Goal: Task Accomplishment & Management: Manage account settings

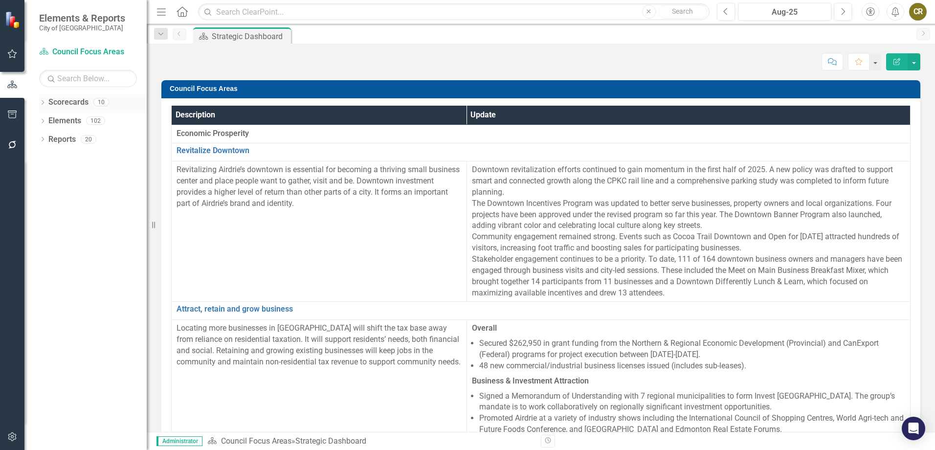
click at [45, 102] on icon "Dropdown" at bounding box center [42, 103] width 7 height 5
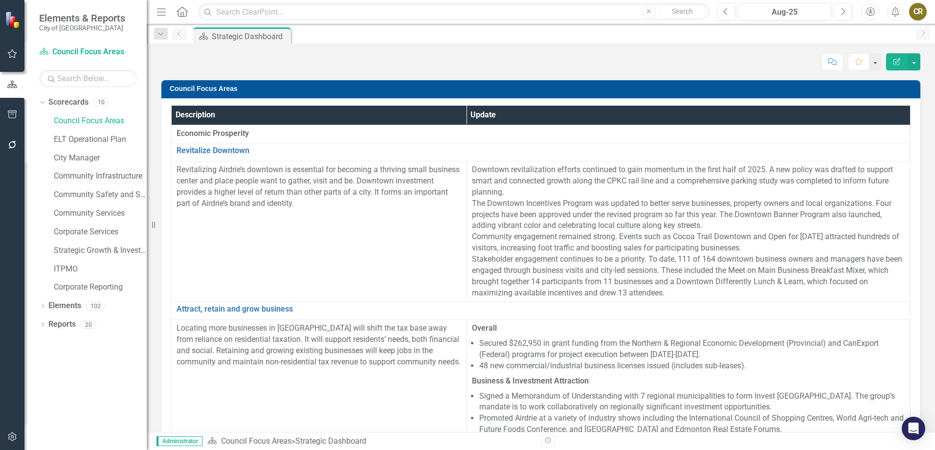
click at [93, 179] on link "Community Infrastructure" at bounding box center [100, 176] width 93 height 11
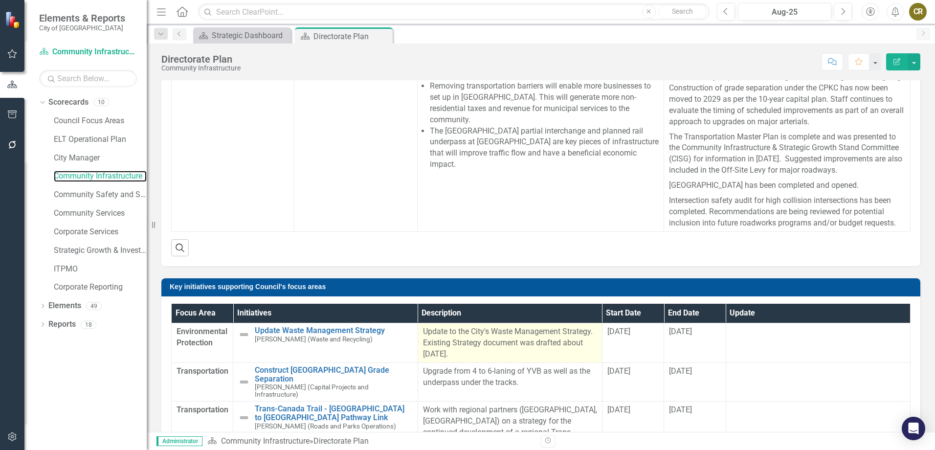
scroll to position [342, 0]
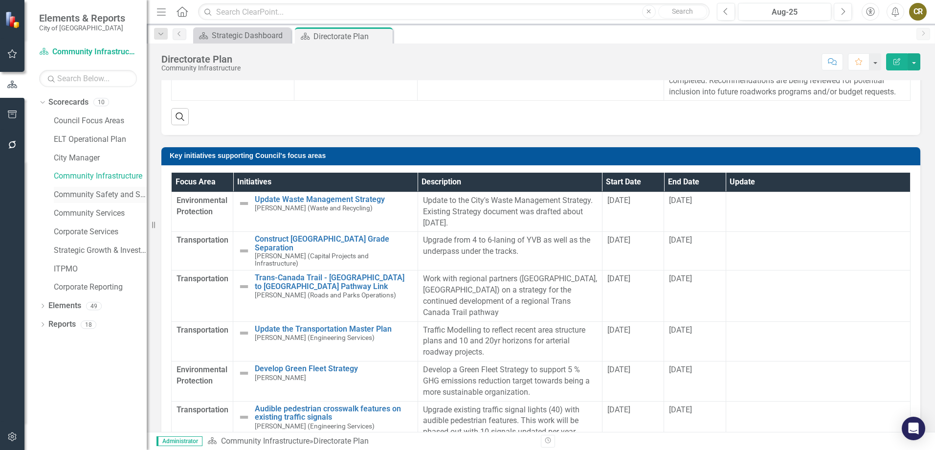
click at [95, 198] on link "Community Safety and Social Services" at bounding box center [100, 194] width 93 height 11
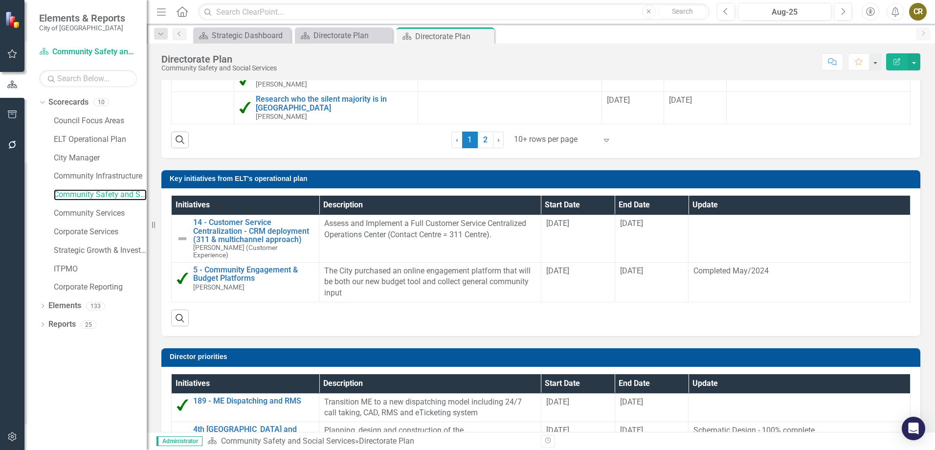
scroll to position [794, 0]
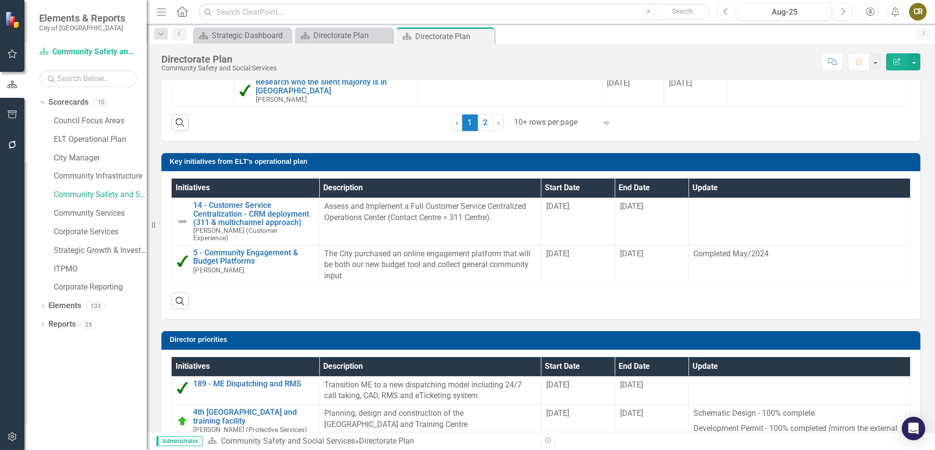
click at [725, 10] on icon "button" at bounding box center [725, 11] width 4 height 7
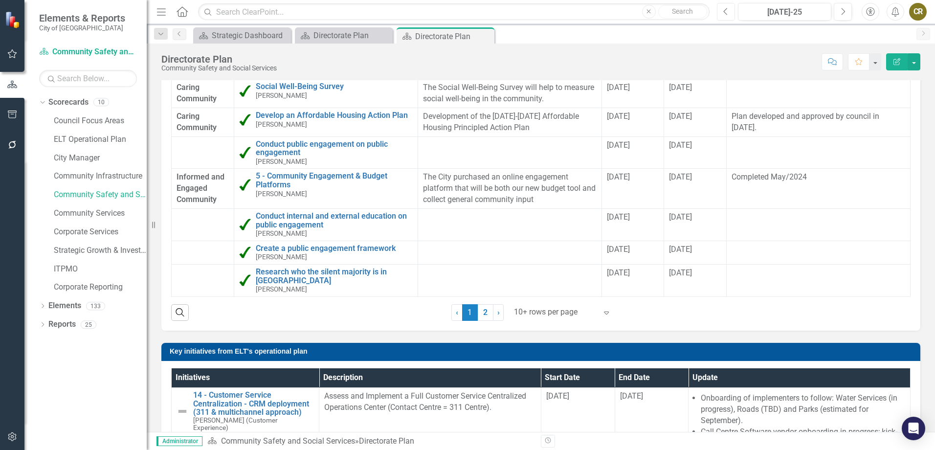
scroll to position [794, 0]
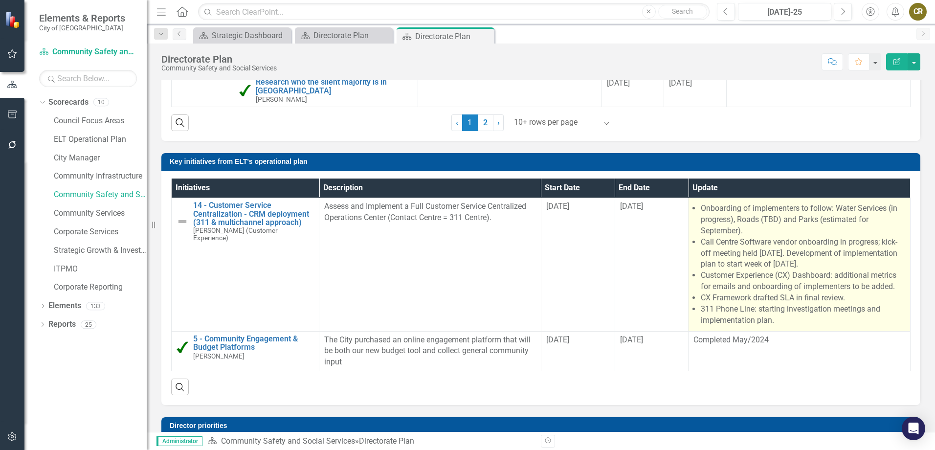
click at [742, 256] on li "Call Centre Software vendor onboarding in progress; kick-off meeting held [DATE…" at bounding box center [803, 254] width 204 height 34
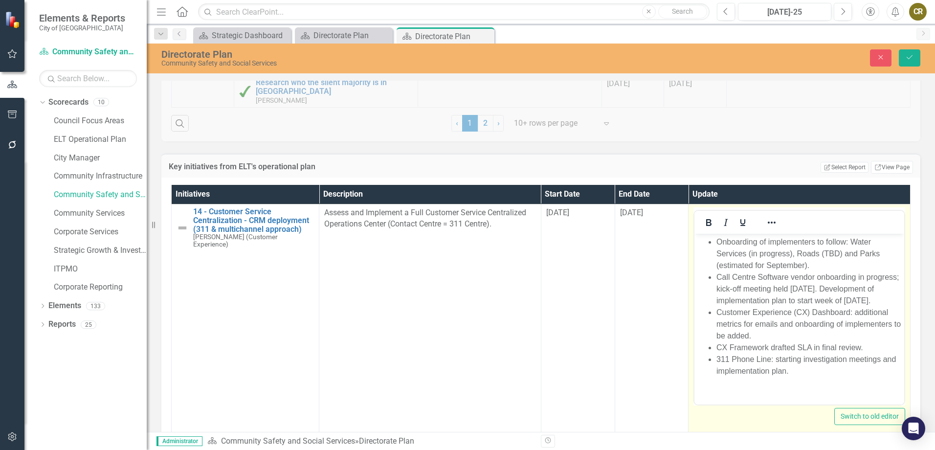
scroll to position [0, 0]
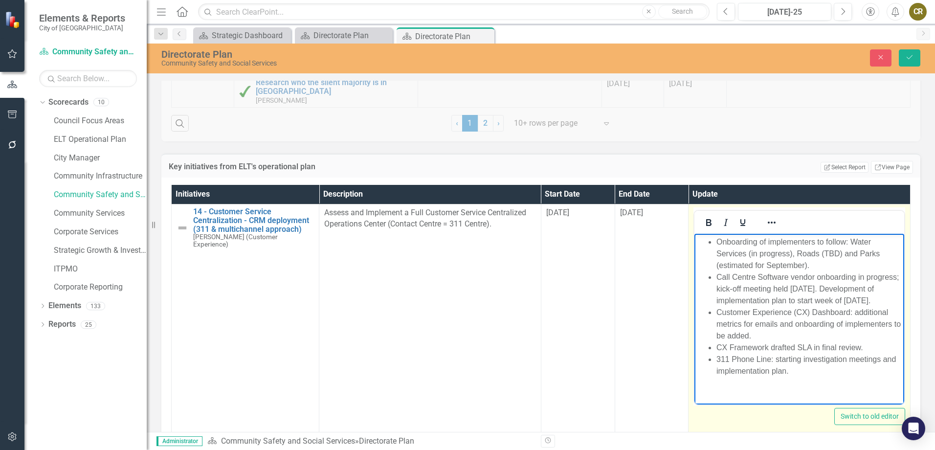
drag, startPoint x: 792, startPoint y: 372, endPoint x: 689, endPoint y: 231, distance: 174.2
click at [695, 234] on html "Onboarding of implementers to follow: Water Services (in progress), Roads (TBD)…" at bounding box center [800, 311] width 210 height 154
copy ul "Onboarding of implementers to follow: Water Services (in progress), Roads (TBD)…"
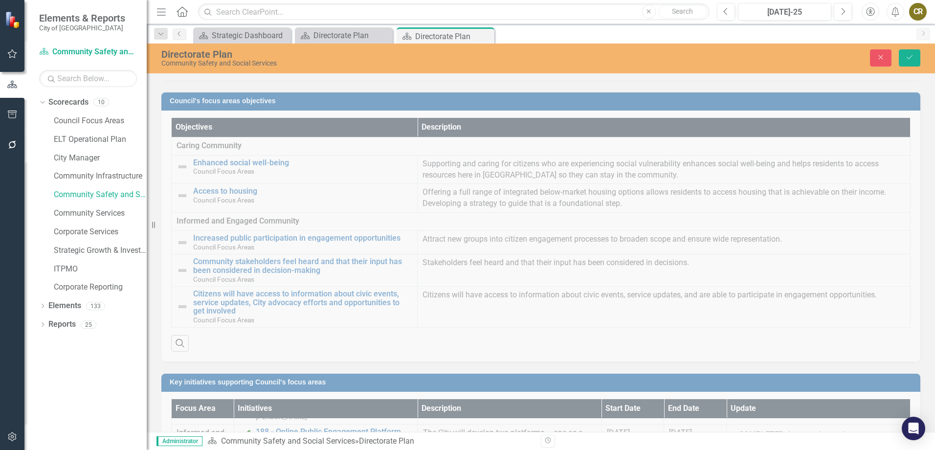
scroll to position [158, 0]
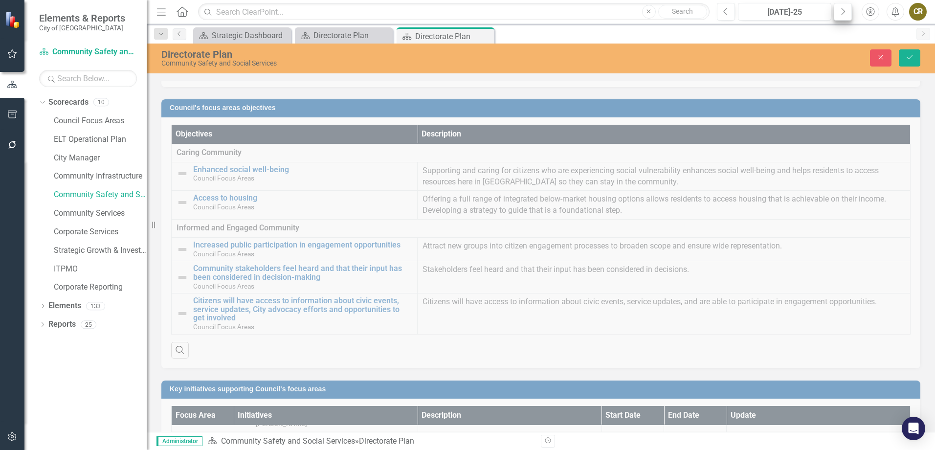
click at [846, 15] on button "Next" at bounding box center [843, 12] width 18 height 18
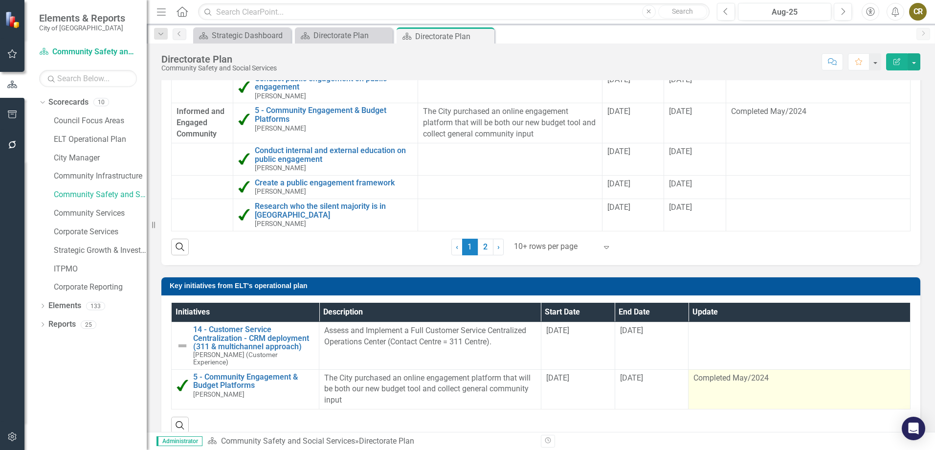
scroll to position [685, 0]
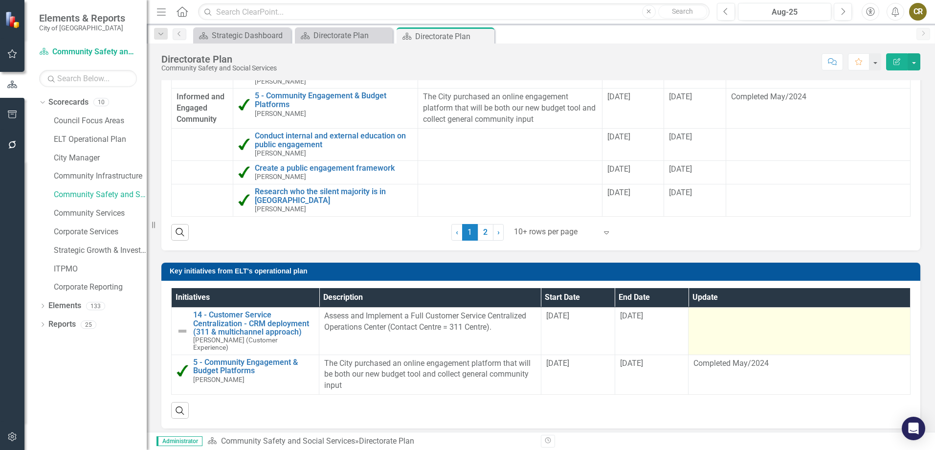
click at [722, 328] on td at bounding box center [800, 331] width 222 height 47
click at [716, 324] on td at bounding box center [800, 331] width 222 height 47
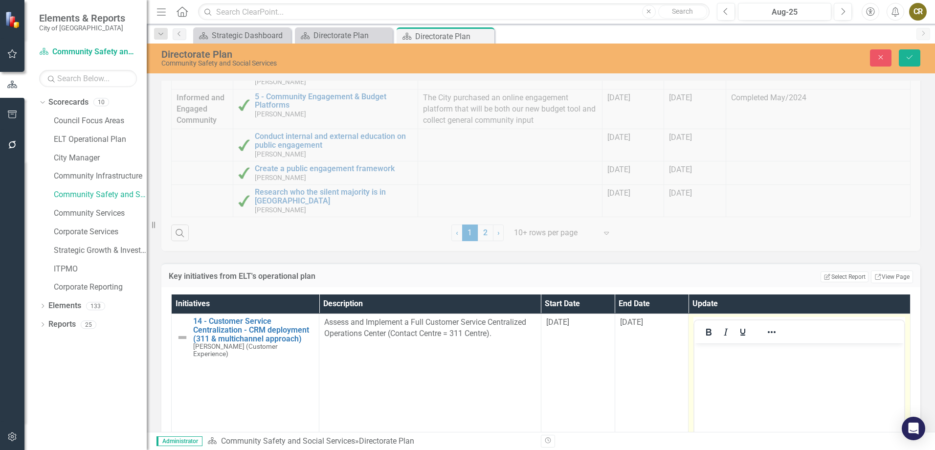
scroll to position [0, 0]
click at [730, 350] on p "Rich Text Area. Press ALT-0 for help." at bounding box center [799, 352] width 205 height 12
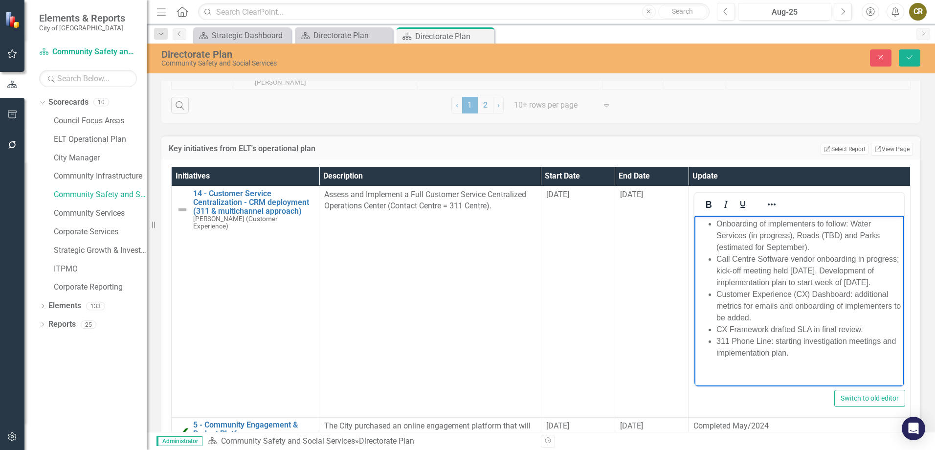
scroll to position [828, 0]
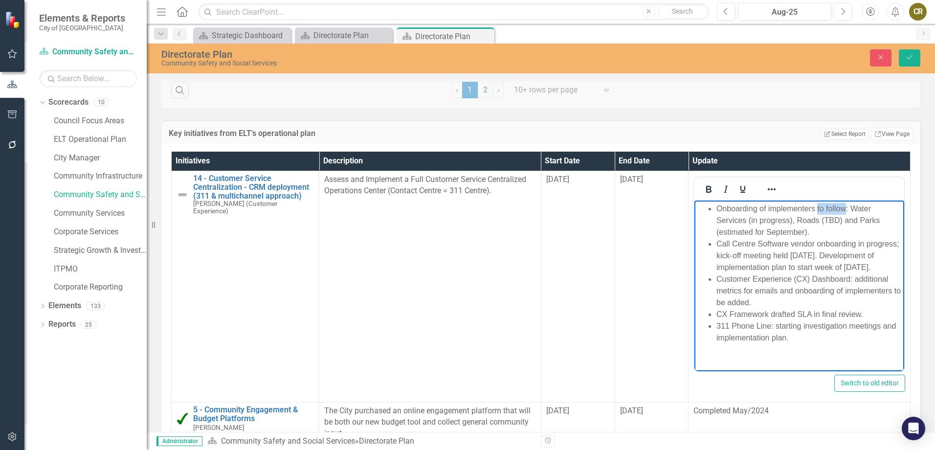
drag, startPoint x: 845, startPoint y: 209, endPoint x: 816, endPoint y: 208, distance: 28.4
click at [816, 208] on li "Onboarding of implementers to follow: Water Services (in progress), Roads (TBD)…" at bounding box center [809, 220] width 185 height 35
drag, startPoint x: 858, startPoint y: 220, endPoint x: 798, endPoint y: 216, distance: 60.8
click at [798, 216] on li "Onboarding of implementers continues: Water Services (in progress), Roads (TBD)…" at bounding box center [809, 220] width 185 height 35
drag, startPoint x: 865, startPoint y: 220, endPoint x: 823, endPoint y: 219, distance: 42.6
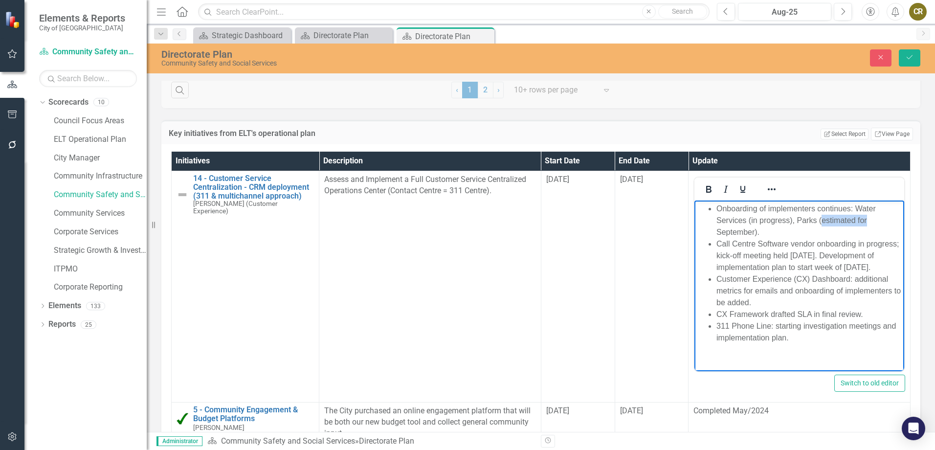
click at [823, 219] on li "Onboarding of implementers continues: Water Services (in progress), Parks (esti…" at bounding box center [809, 220] width 185 height 35
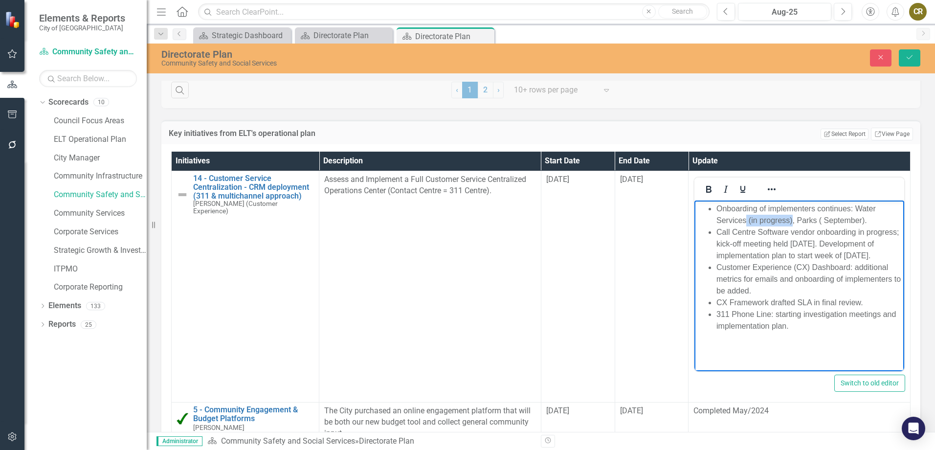
drag, startPoint x: 792, startPoint y: 221, endPoint x: 747, endPoint y: 222, distance: 45.0
click at [747, 222] on li "Onboarding of implementers continues: Water Services (in progress), Parks ( Sep…" at bounding box center [809, 214] width 185 height 23
click at [823, 219] on li "Onboarding of implementers continues: Water Services, Parks ( September)." at bounding box center [809, 214] width 185 height 23
click at [826, 220] on li "Onboarding of implementers continues: Water Services, Parks ( September), Toads…" at bounding box center [809, 214] width 185 height 23
click at [867, 219] on li "Onboarding of implementers continues: Water Services, Parks ( September), Roads…" at bounding box center [809, 214] width 185 height 23
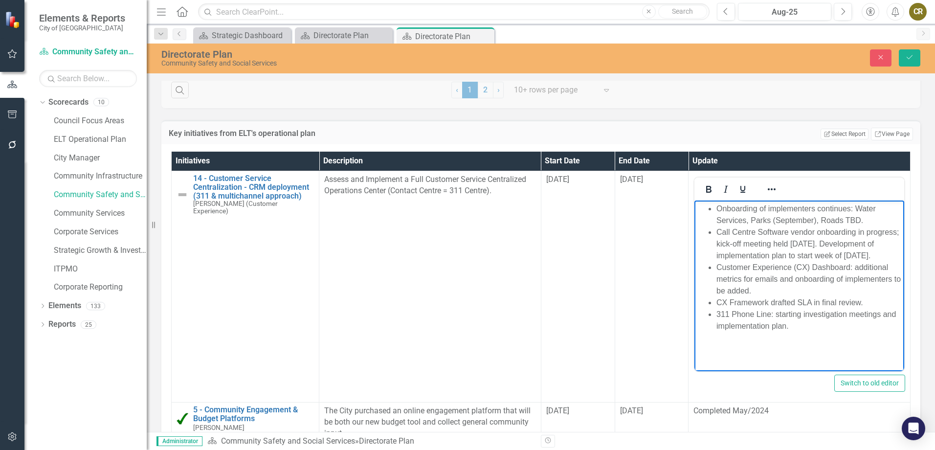
click at [847, 218] on li "Onboarding of implementers continues: Water Services, Parks (September), Roads …" at bounding box center [809, 214] width 185 height 23
click at [865, 218] on li "Onboarding of implementers continues: Water Services, Parks (September), Roads …" at bounding box center [809, 214] width 185 height 23
click at [817, 235] on li "Call Centre Software vendor onboarding in progress; kick-off meeting held [DATE…" at bounding box center [809, 243] width 185 height 35
drag, startPoint x: 858, startPoint y: 233, endPoint x: 897, endPoint y: 231, distance: 38.2
click at [897, 231] on li "Call Centre Software vendor onboarding in progress; kick-off meeting held [DATE…" at bounding box center [809, 243] width 185 height 35
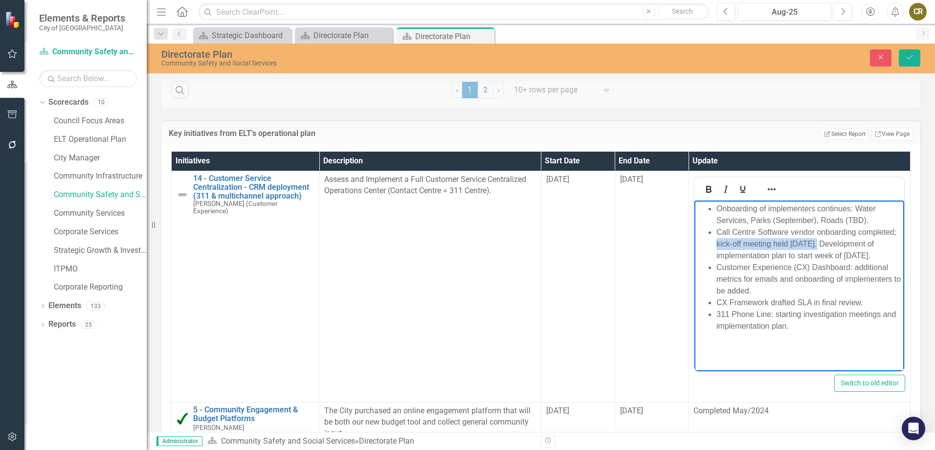
drag, startPoint x: 814, startPoint y: 244, endPoint x: 714, endPoint y: 243, distance: 99.8
click at [714, 243] on ul "Onboarding of implementers continues: Water Services, Parks (September), Roads …" at bounding box center [799, 267] width 205 height 129
drag, startPoint x: 772, startPoint y: 241, endPoint x: 723, endPoint y: 244, distance: 49.0
click at [723, 244] on li "Call Centre Software vendor onboarding completed; Development of implementation…" at bounding box center [809, 243] width 185 height 35
drag, startPoint x: 856, startPoint y: 244, endPoint x: 769, endPoint y: 259, distance: 88.9
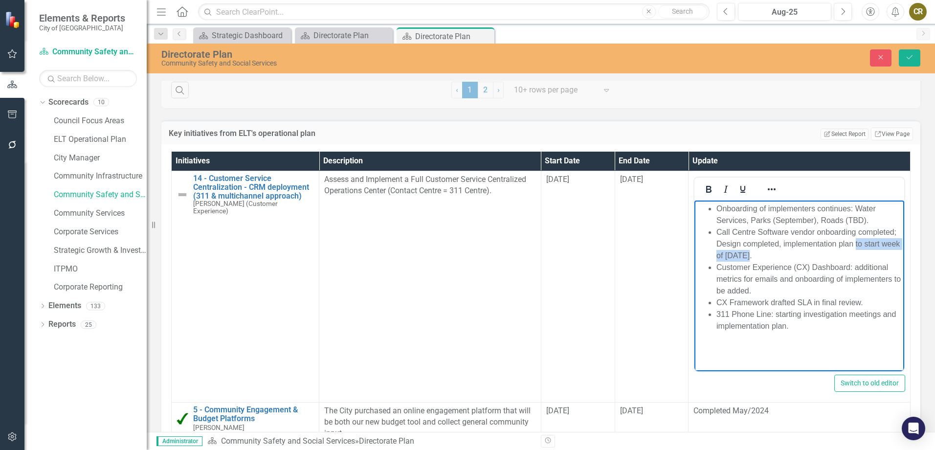
click at [769, 259] on li "Call Centre Software vendor onboarding completed; Design completed, implementat…" at bounding box center [809, 243] width 185 height 35
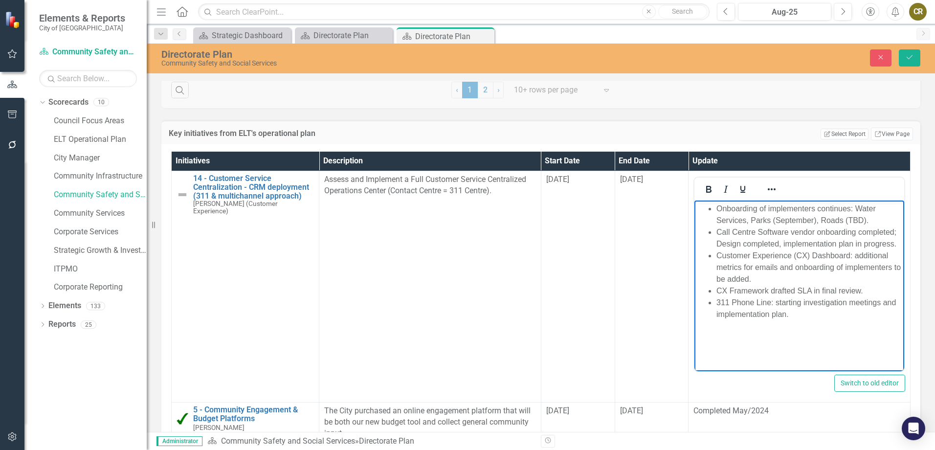
click at [855, 244] on li "Call Centre Software vendor onboarding completed; Design completed, implementat…" at bounding box center [809, 237] width 185 height 23
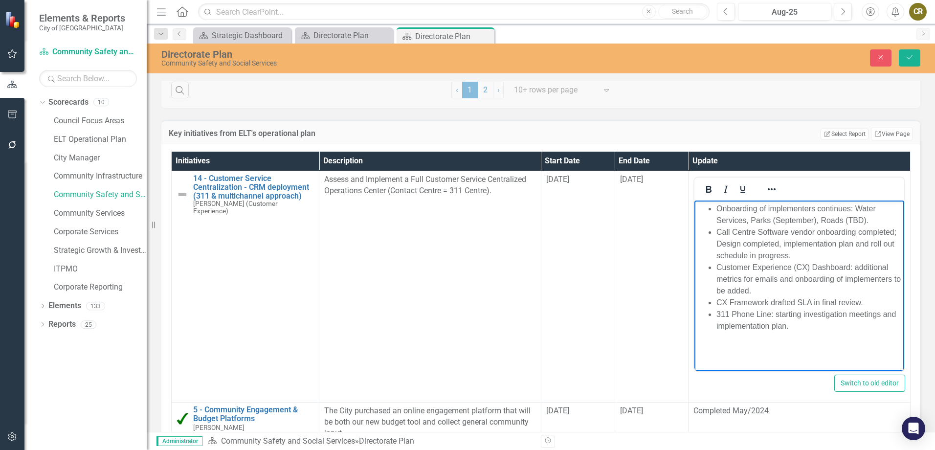
click at [759, 293] on li "Customer Experience (CX) Dashboard: additional metrics for emails and onboardin…" at bounding box center [809, 279] width 185 height 35
click at [800, 314] on li "311 Phone Line: starting investigation meetings and implementation plan." at bounding box center [809, 320] width 185 height 23
drag, startPoint x: 803, startPoint y: 314, endPoint x: 776, endPoint y: 314, distance: 26.9
click at [776, 314] on li "311 Phone Line: starting investigation meetings and implementation plan." at bounding box center [809, 320] width 185 height 23
click at [854, 315] on li "311 Phone Line: investigation meetings and implementation plan." at bounding box center [809, 320] width 185 height 23
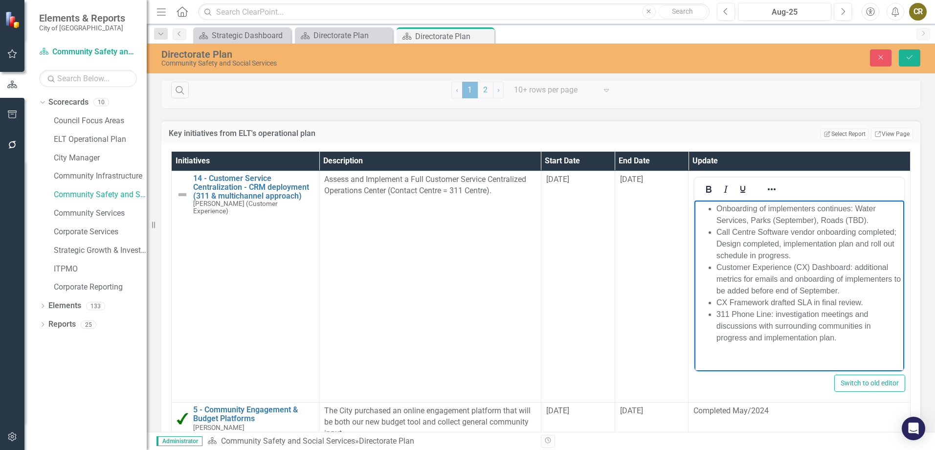
click at [802, 233] on li "Call Centre Software vendor onboarding completed; Design completed, implementat…" at bounding box center [809, 243] width 185 height 35
click at [821, 221] on li "Onboarding of implementers continues: Water Services, Parks (September), Roads …" at bounding box center [809, 214] width 185 height 23
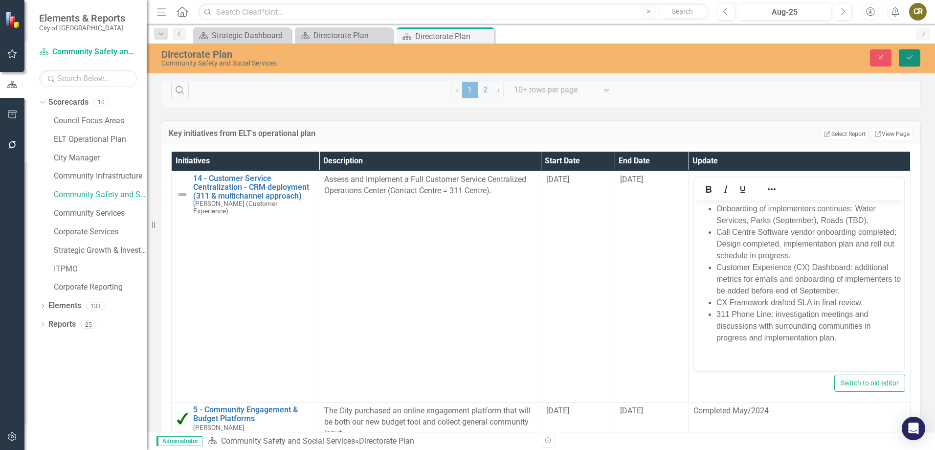
click at [906, 56] on icon "Save" at bounding box center [909, 57] width 9 height 7
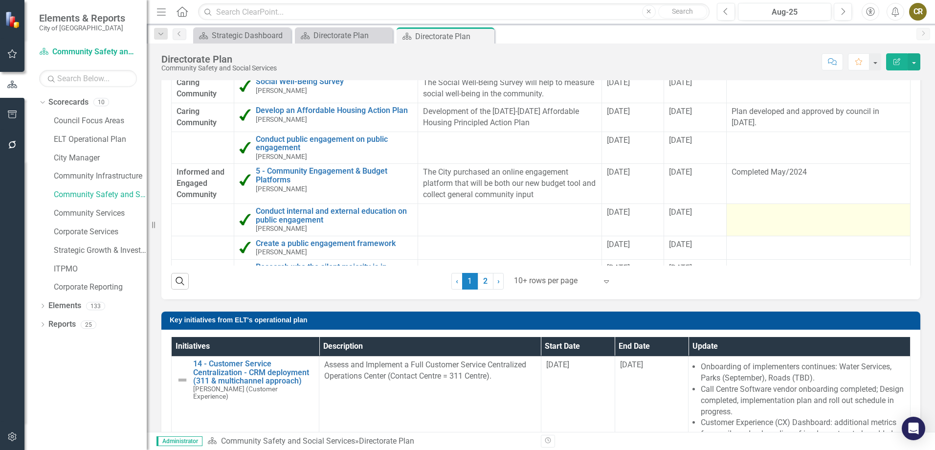
scroll to position [880, 0]
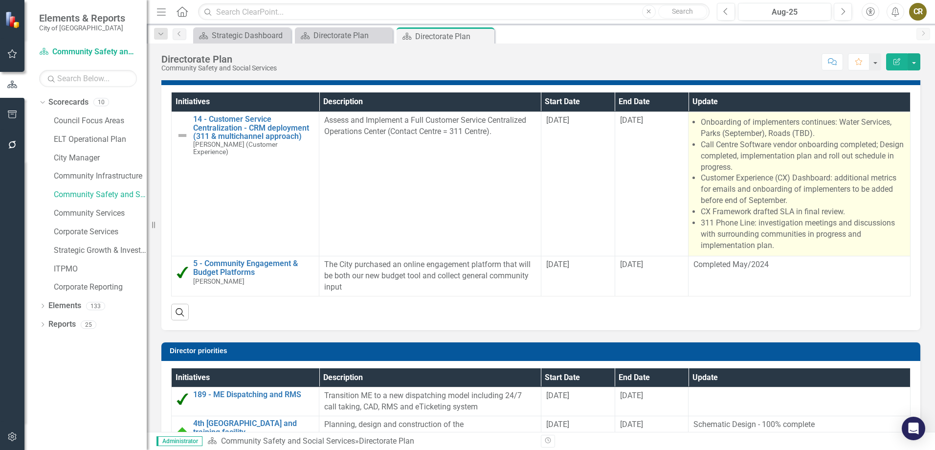
click at [773, 126] on li "Onboarding of implementers continues: Water Services, Parks (September), Roads …" at bounding box center [803, 128] width 204 height 23
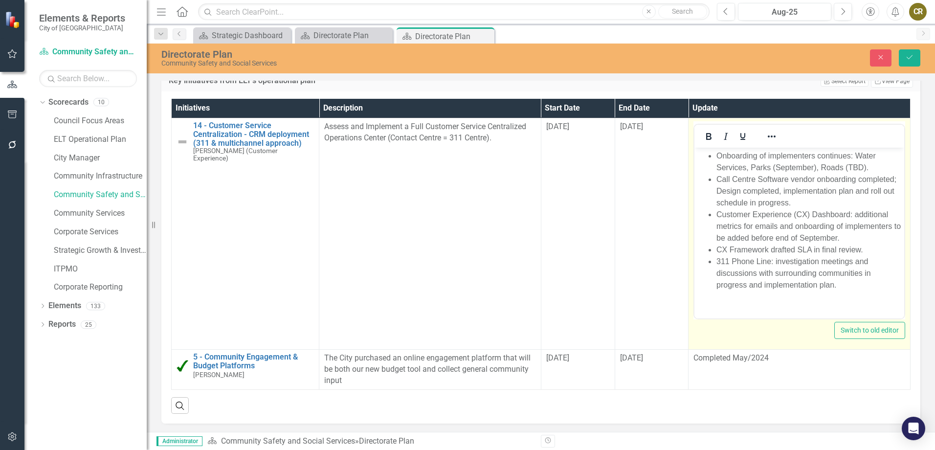
scroll to position [0, 0]
click at [821, 167] on li "Onboarding of implementers continues: Water Services, Parks (September), Roads …" at bounding box center [809, 161] width 185 height 23
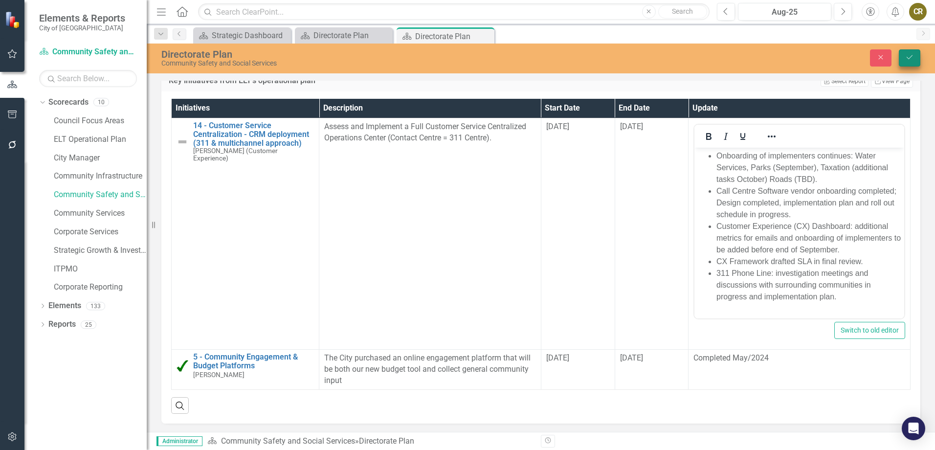
click at [904, 59] on button "Save" at bounding box center [910, 57] width 22 height 17
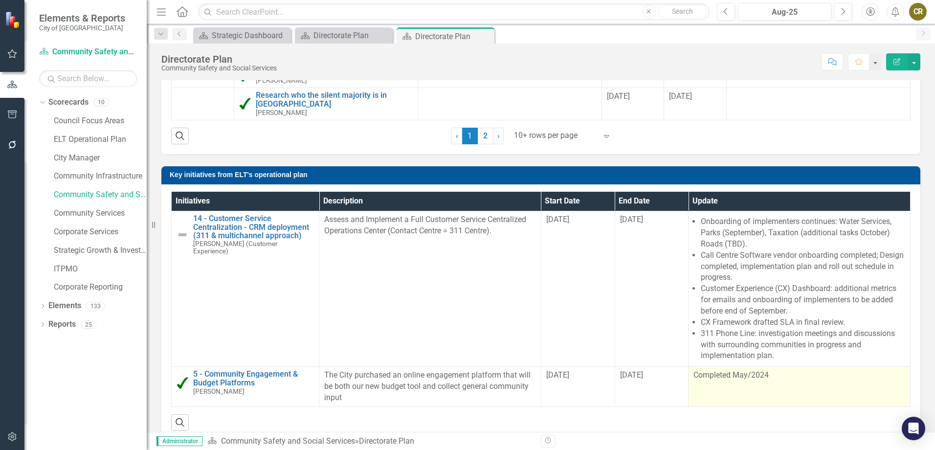
scroll to position [783, 0]
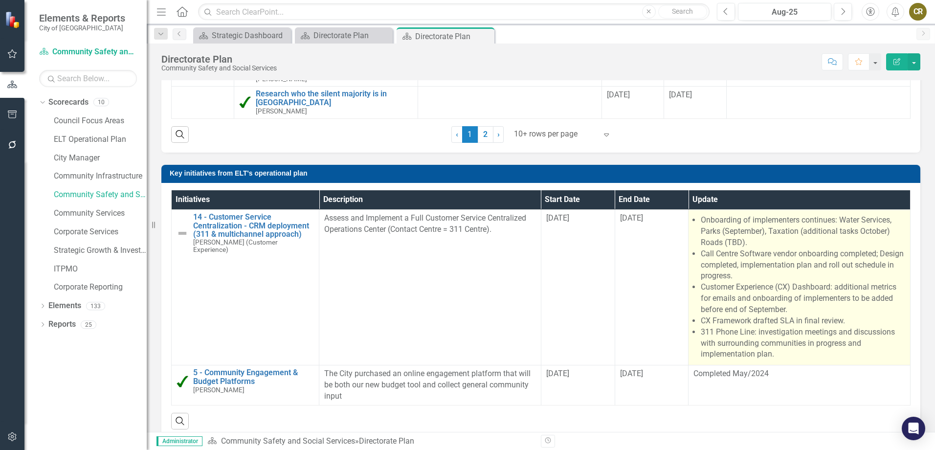
click at [821, 248] on li "Onboarding of implementers continues: Water Services, Parks (September), Taxati…" at bounding box center [803, 232] width 204 height 34
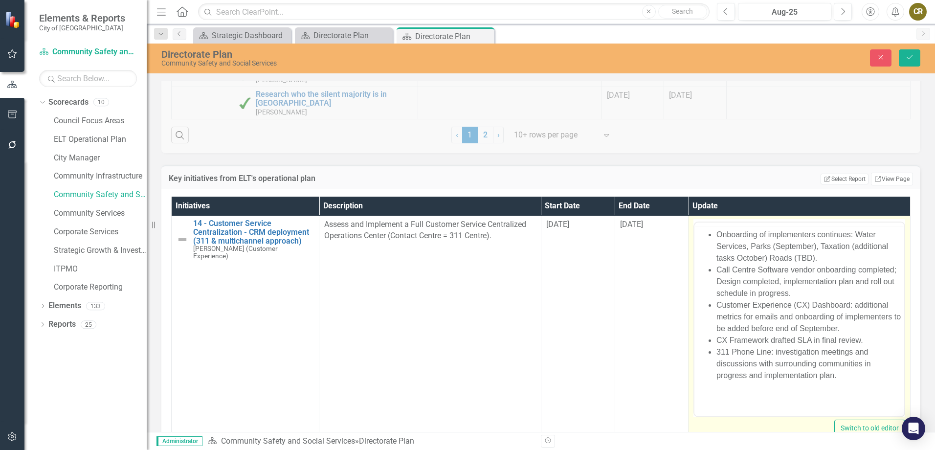
scroll to position [0, 0]
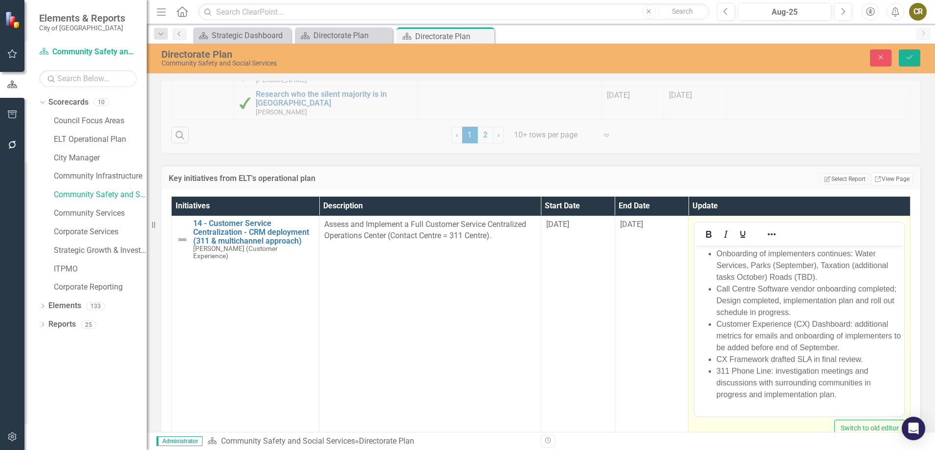
click at [755, 299] on li "Call Centre Software vendor onboarding completed; Design completed, implementat…" at bounding box center [809, 300] width 185 height 35
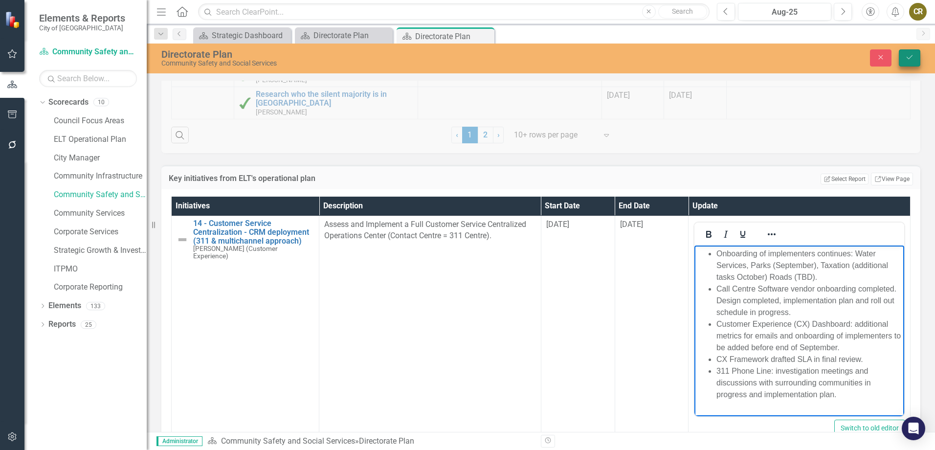
click at [911, 55] on icon "Save" at bounding box center [909, 57] width 9 height 7
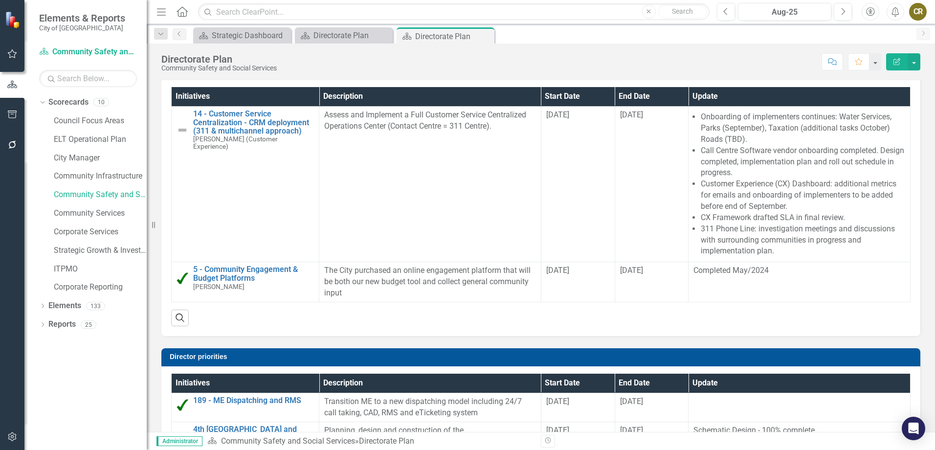
scroll to position [885, 0]
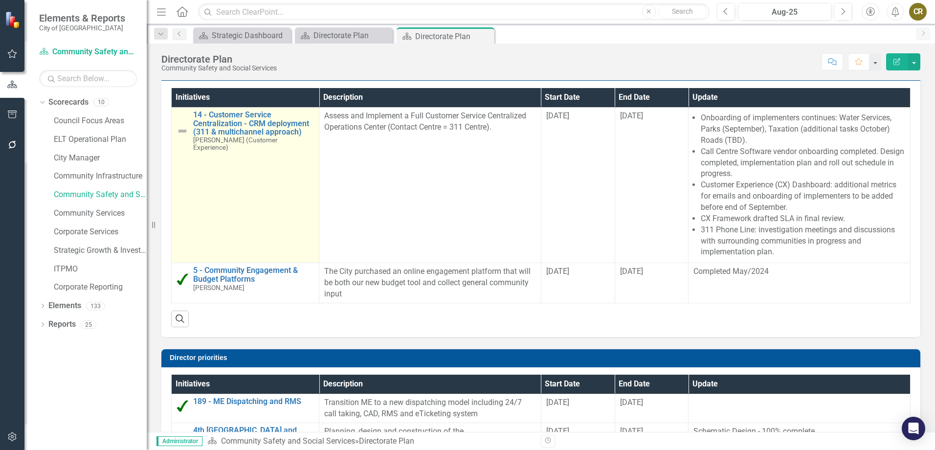
click at [181, 127] on img at bounding box center [183, 131] width 12 height 12
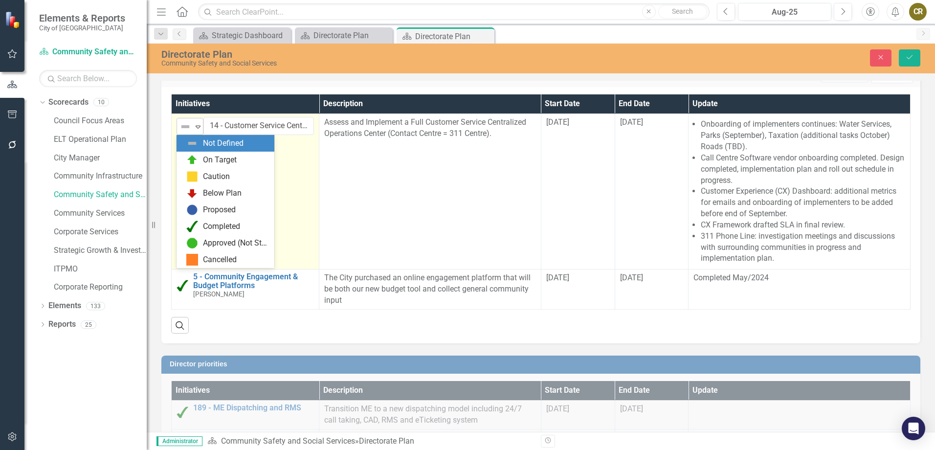
click at [199, 127] on icon "Expand" at bounding box center [198, 127] width 10 height 8
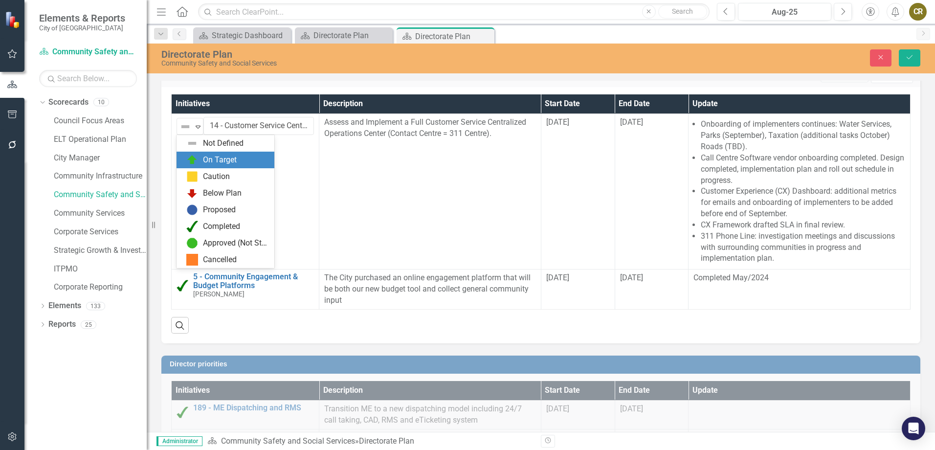
click at [202, 160] on div "On Target" at bounding box center [227, 160] width 82 height 12
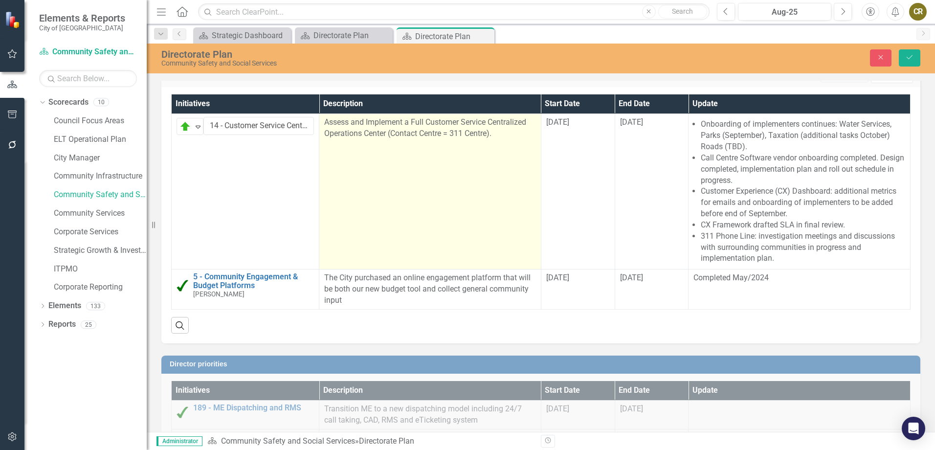
click at [347, 129] on span "Assess and Implement a Full Customer Service Centralized Operations Center (Con…" at bounding box center [425, 127] width 202 height 21
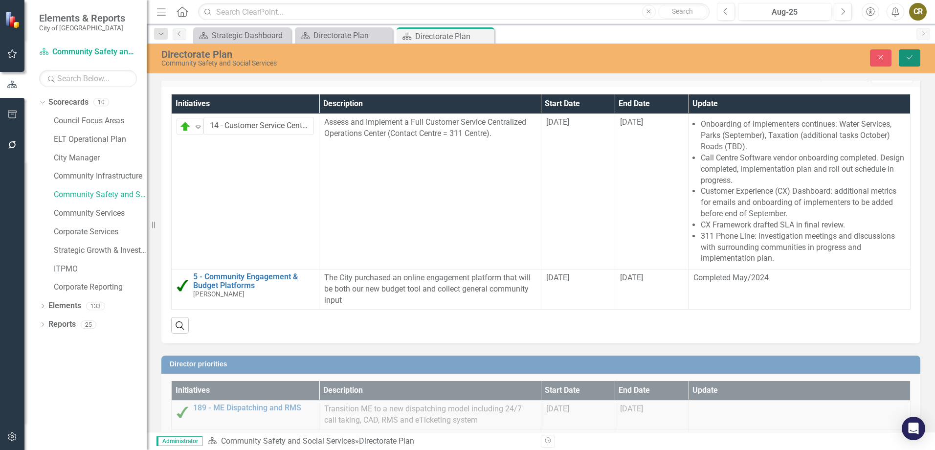
click at [904, 54] on button "Save" at bounding box center [910, 57] width 22 height 17
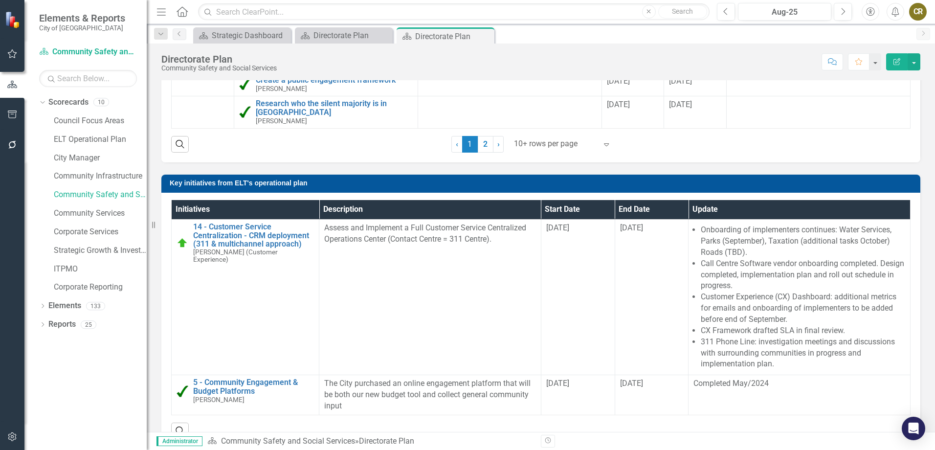
scroll to position [783, 0]
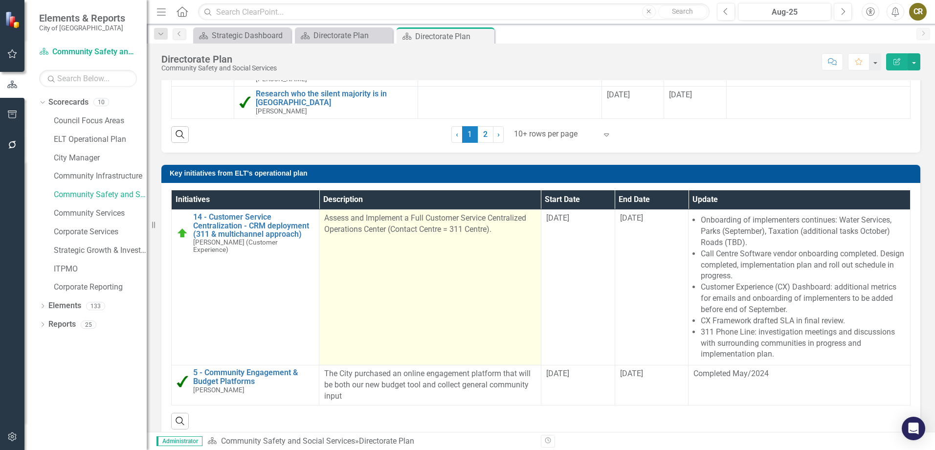
click at [391, 229] on span "Assess and Implement a Full Customer Service Centralized Operations Center (Con…" at bounding box center [425, 223] width 202 height 21
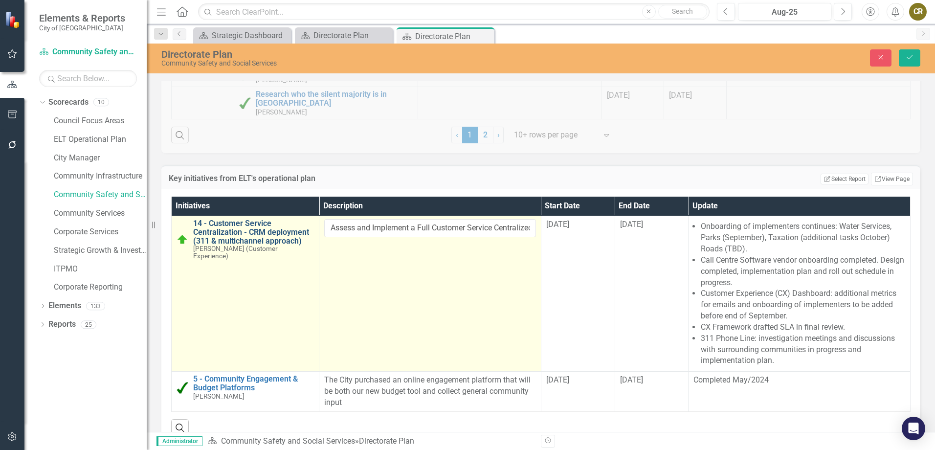
click at [291, 234] on link "14 - Customer Service Centralization - CRM deployment (311 & multichannel appro…" at bounding box center [253, 232] width 121 height 26
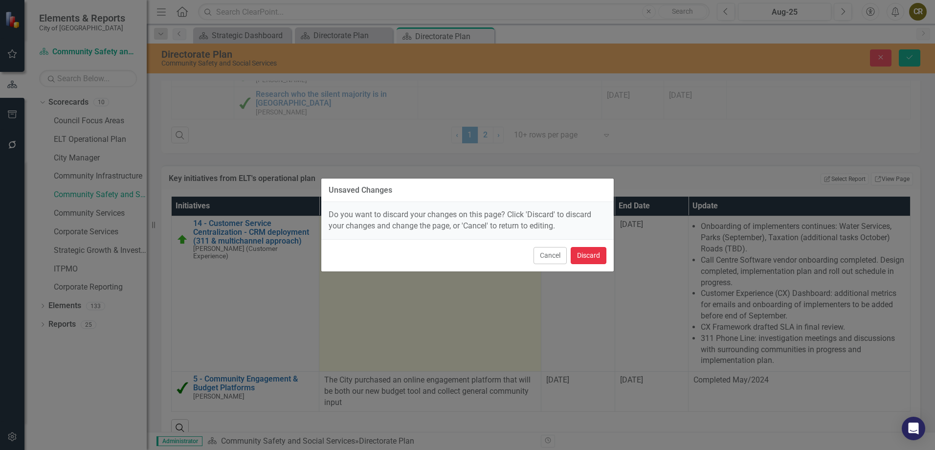
click at [587, 251] on button "Discard" at bounding box center [589, 255] width 36 height 17
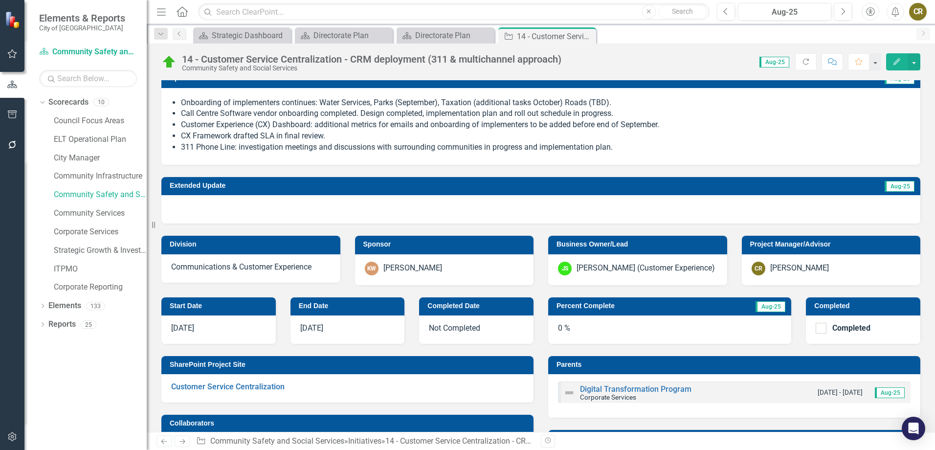
scroll to position [342, 0]
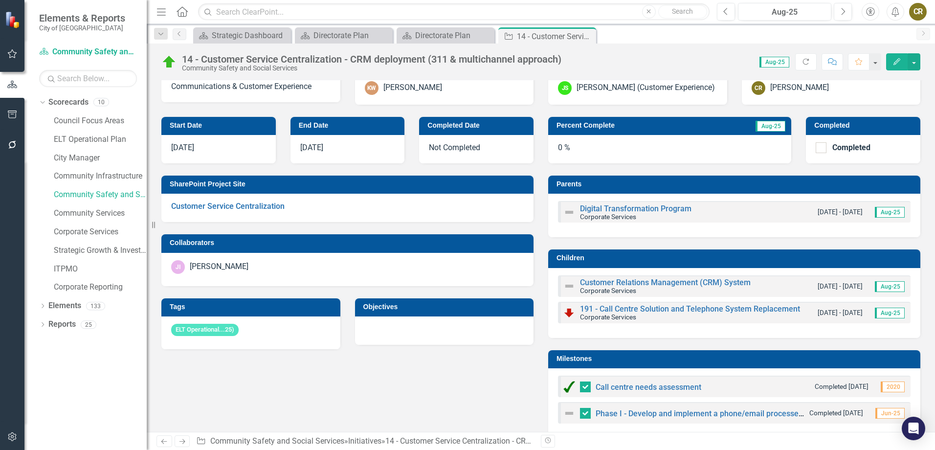
click at [617, 154] on div "0 %" at bounding box center [669, 149] width 243 height 28
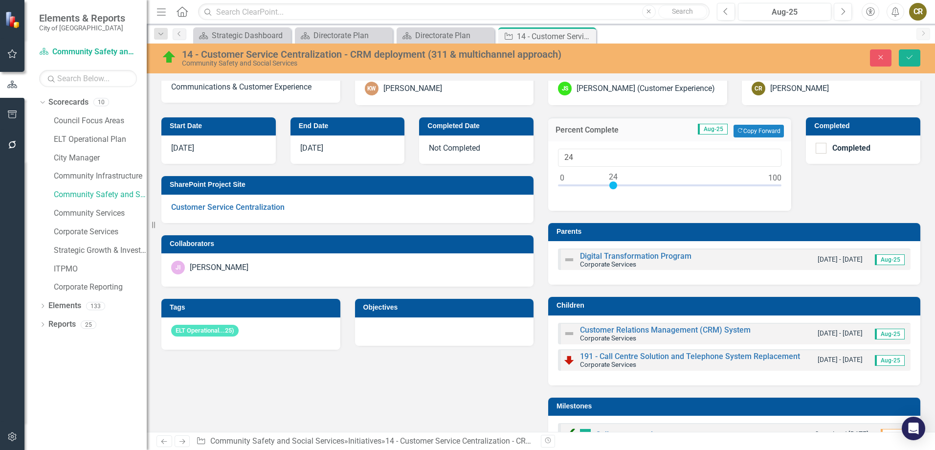
type input "23"
drag, startPoint x: 558, startPoint y: 184, endPoint x: 607, endPoint y: 184, distance: 49.4
click at [607, 184] on div at bounding box center [611, 185] width 8 height 8
click at [909, 54] on icon "Save" at bounding box center [909, 57] width 9 height 7
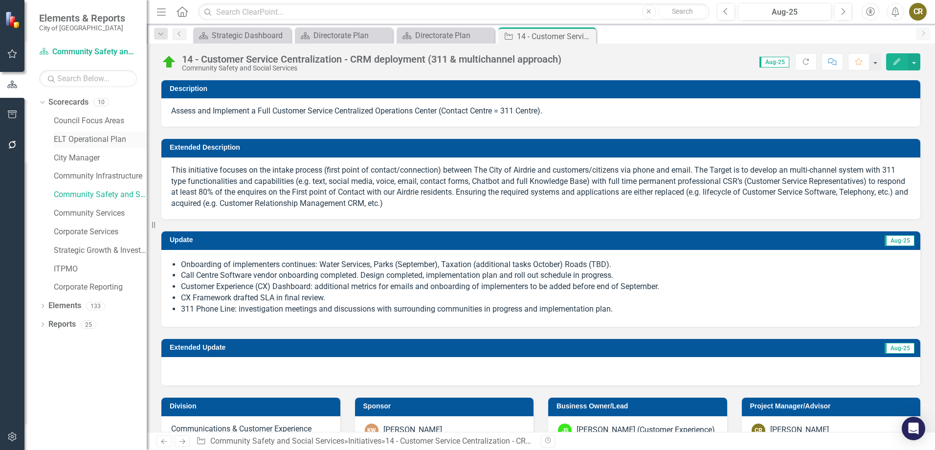
click at [76, 141] on link "ELT Operational Plan" at bounding box center [100, 139] width 93 height 11
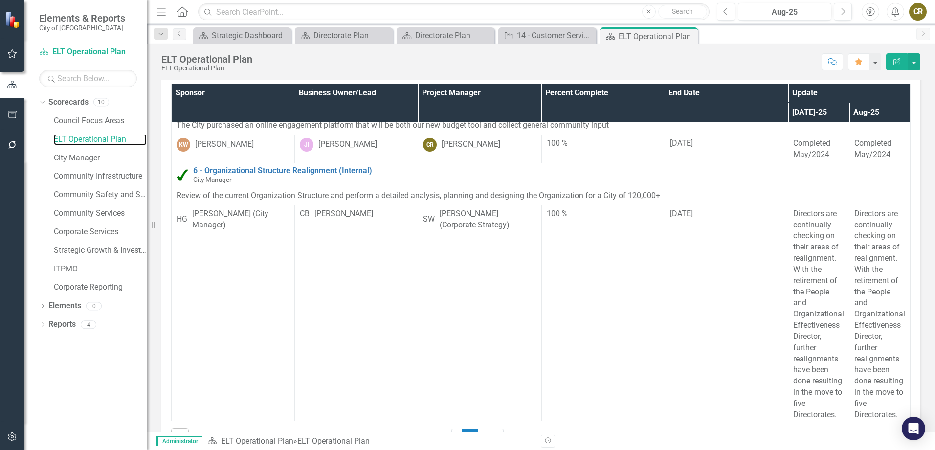
scroll to position [55, 0]
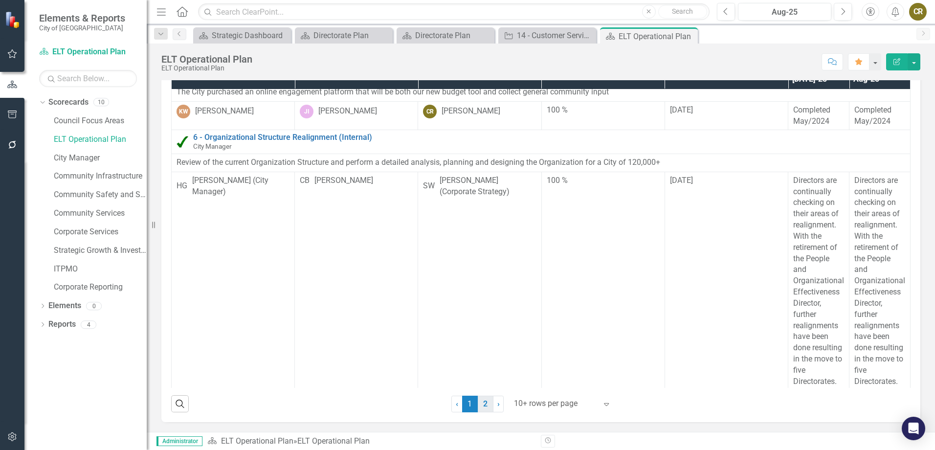
click at [484, 404] on link "2" at bounding box center [486, 404] width 16 height 17
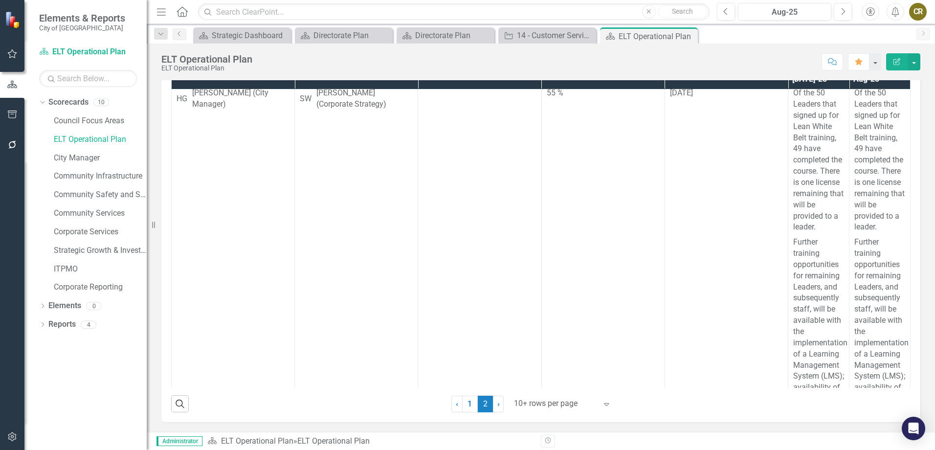
scroll to position [0, 0]
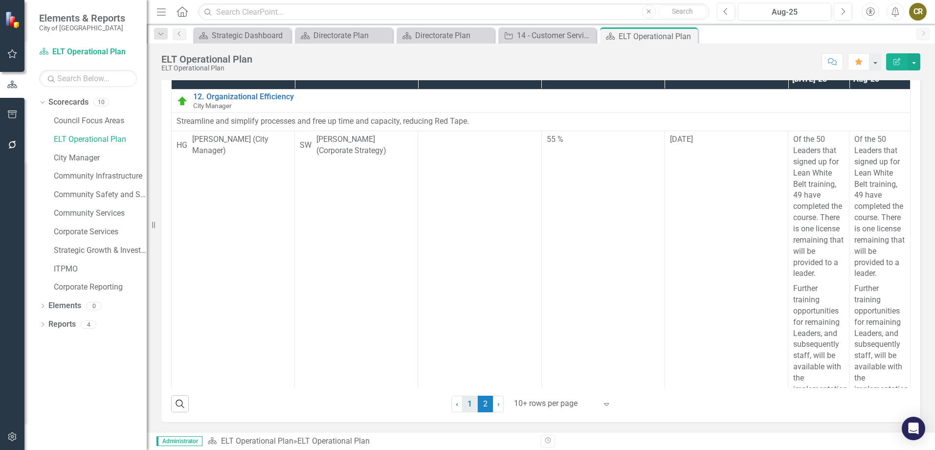
click at [465, 404] on link "1" at bounding box center [470, 404] width 16 height 17
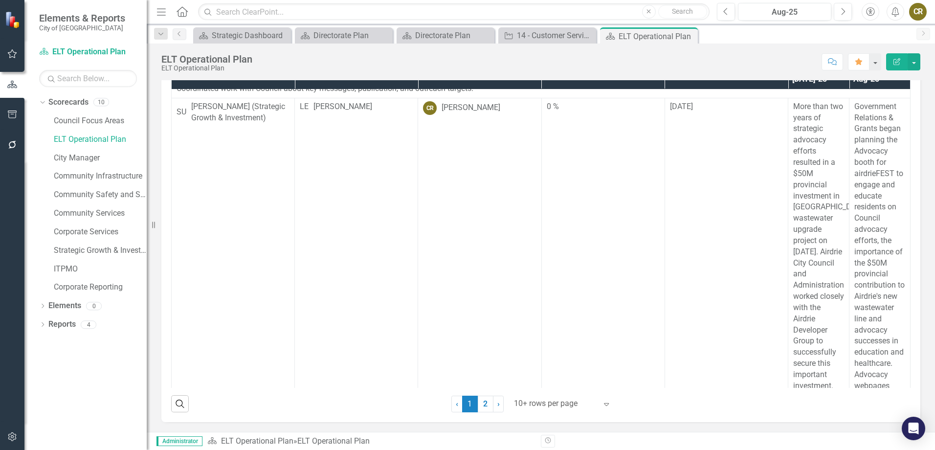
scroll to position [832, 0]
click at [720, 13] on button "Previous" at bounding box center [726, 12] width 18 height 18
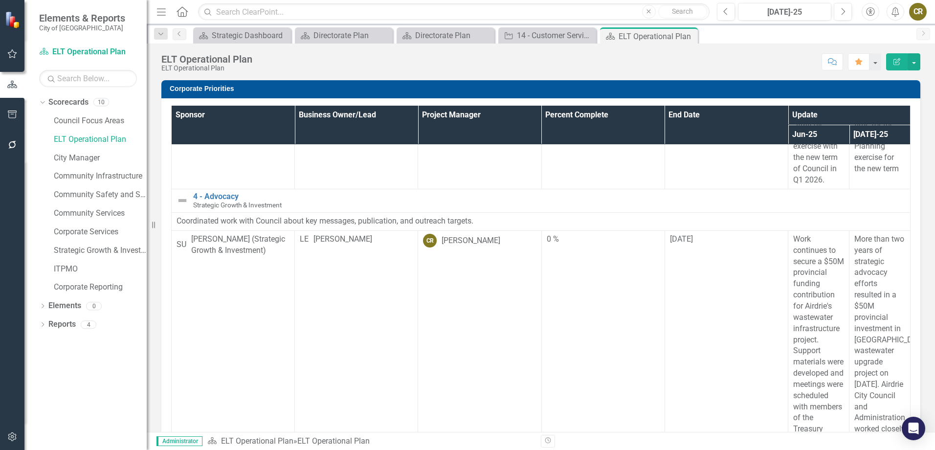
scroll to position [978, 0]
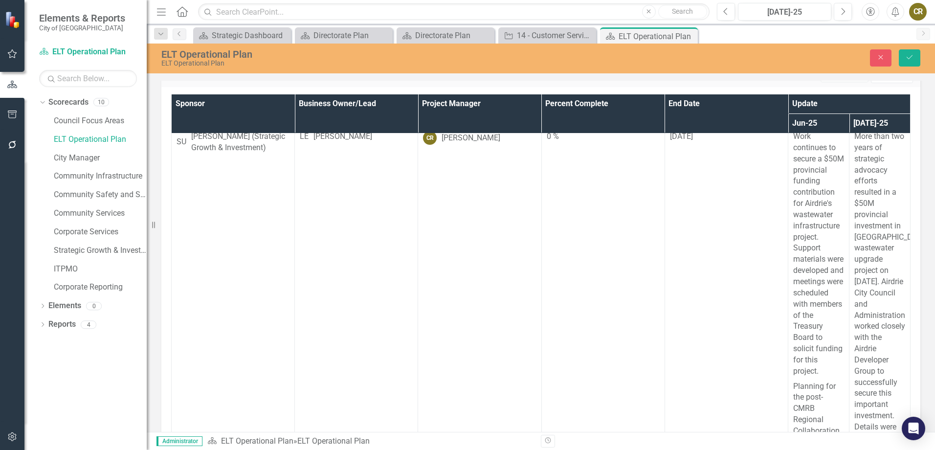
scroll to position [1165, 0]
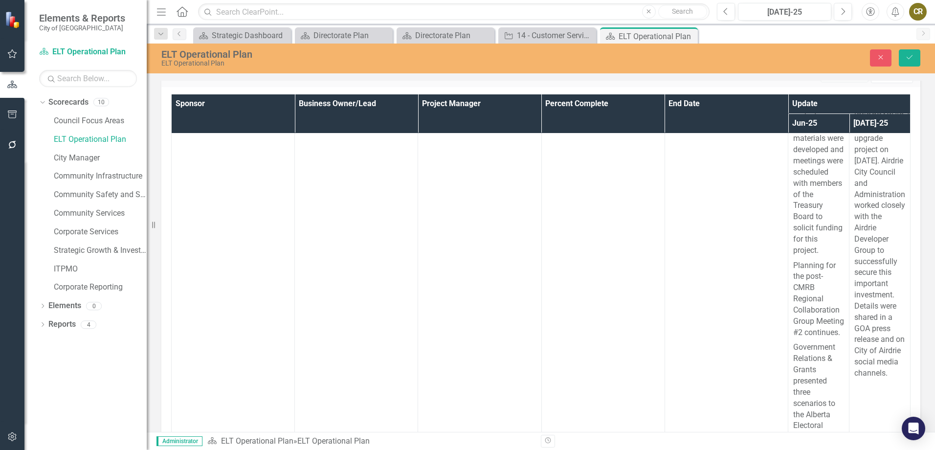
drag, startPoint x: 857, startPoint y: 1578, endPoint x: 898, endPoint y: 1723, distance: 150.2
copy p "Administration presented the background and current process, budget alternative…"
click at [838, 12] on button "Next" at bounding box center [843, 12] width 18 height 18
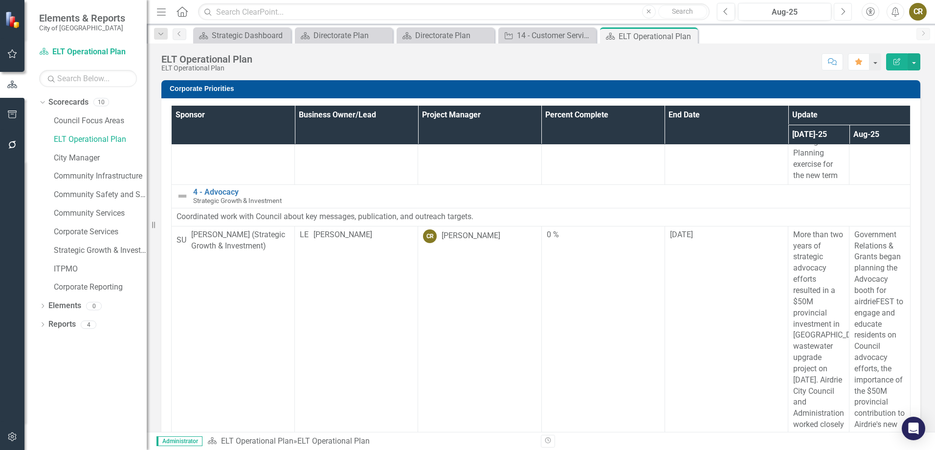
scroll to position [753, 0]
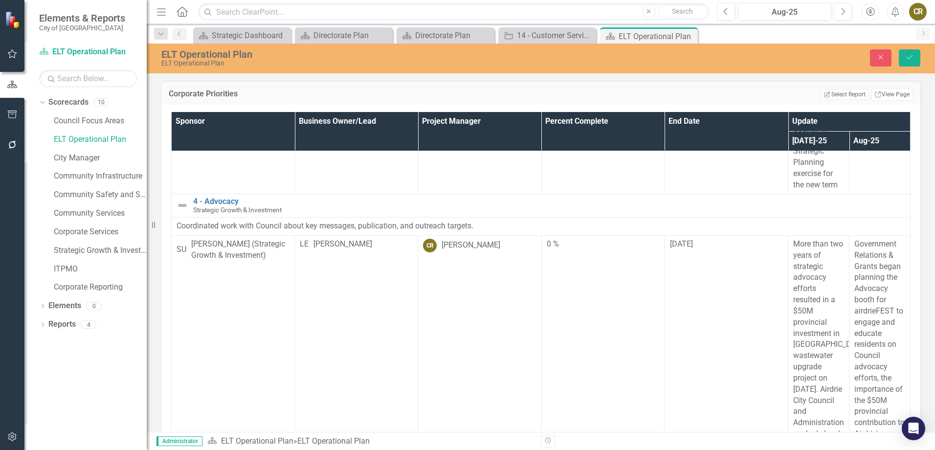
scroll to position [0, 0]
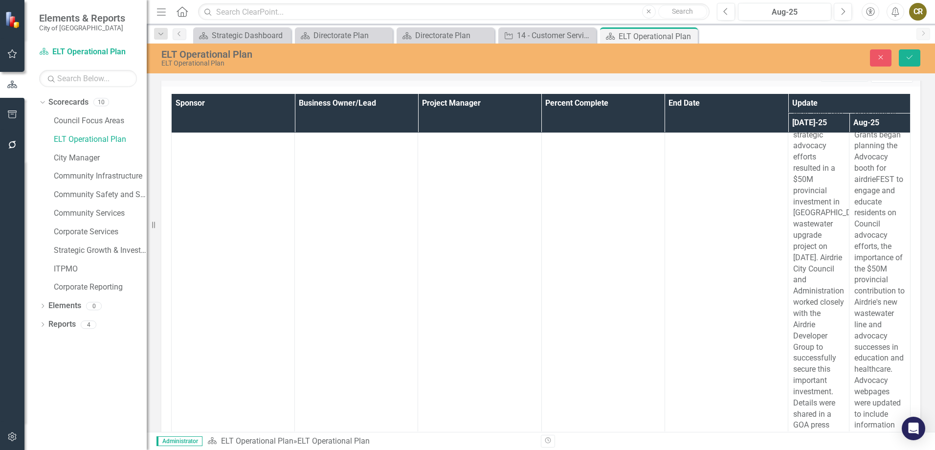
scroll to position [22, 0]
click at [910, 58] on icon "submit" at bounding box center [910, 57] width 6 height 4
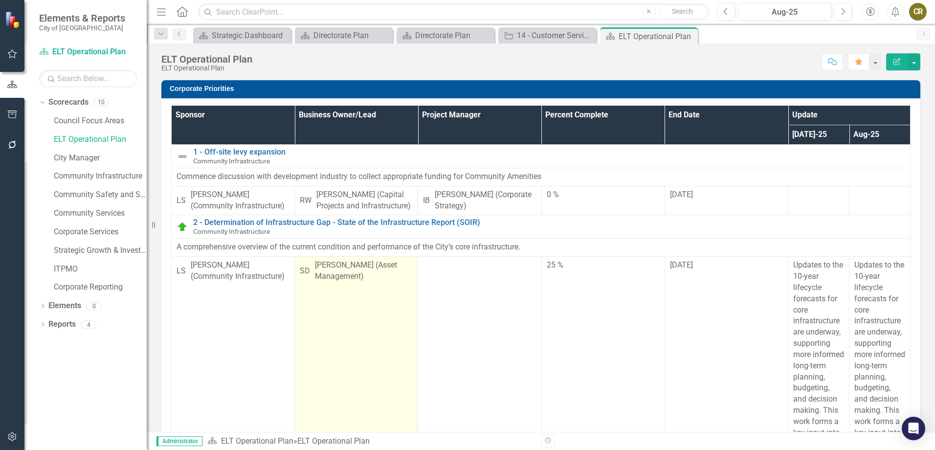
scroll to position [196, 0]
